Goal: Information Seeking & Learning: Learn about a topic

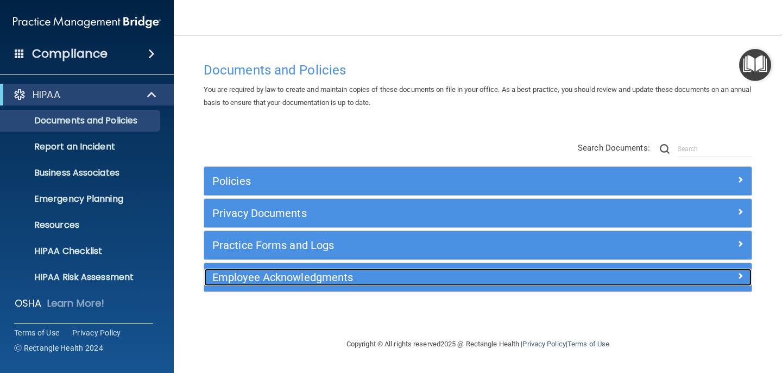
click at [314, 280] on h5 "Employee Acknowledgments" at bounding box center [409, 277] width 394 height 12
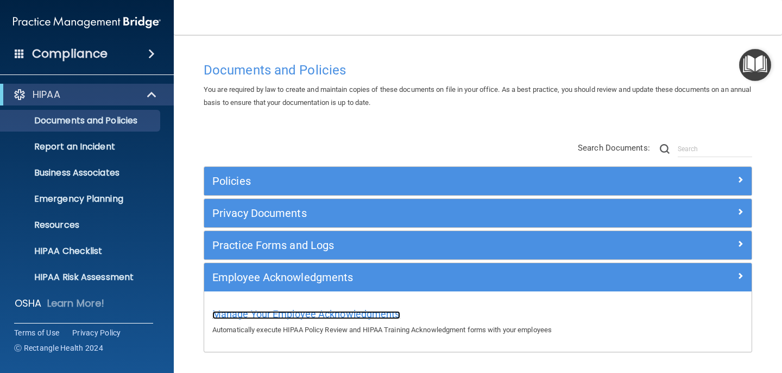
click at [304, 316] on span "Manage Your Employee Acknowledgments" at bounding box center [306, 313] width 188 height 11
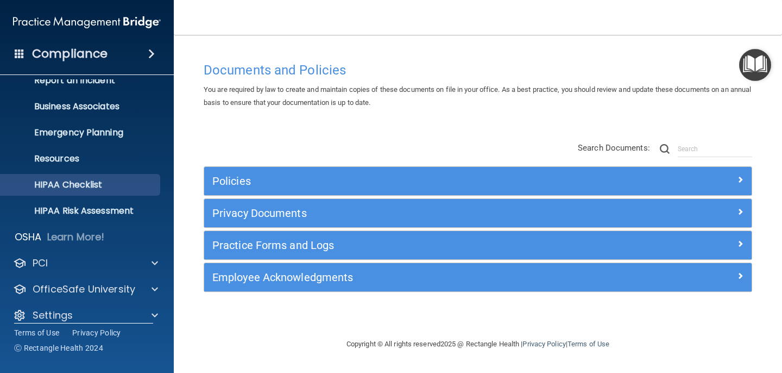
scroll to position [78, 0]
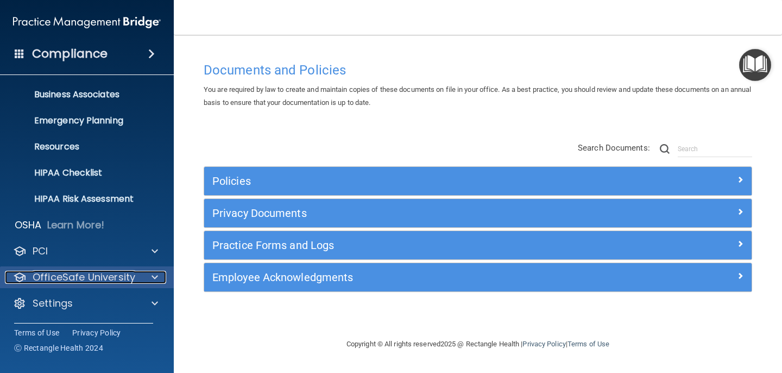
click at [111, 275] on p "OfficeSafe University" at bounding box center [84, 277] width 103 height 13
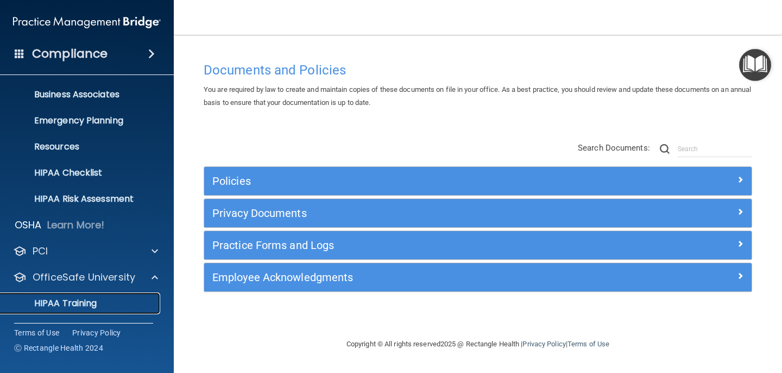
click at [82, 300] on p "HIPAA Training" at bounding box center [52, 303] width 90 height 11
